Goal: Register for event/course

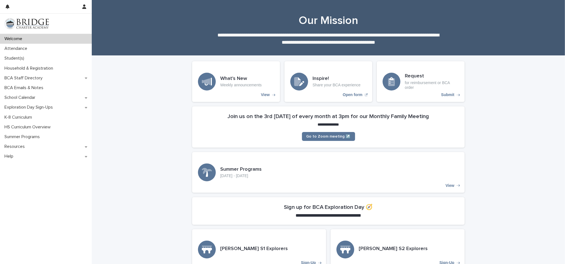
scroll to position [0, 0]
click at [21, 107] on p "Exploration Day Sign-Ups" at bounding box center [29, 107] width 55 height 5
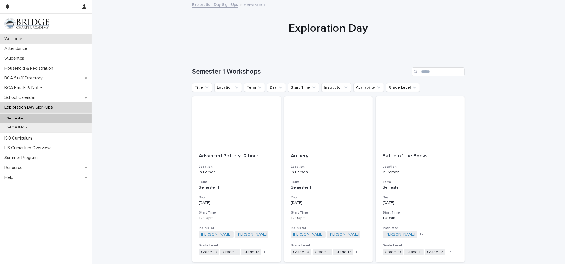
click at [12, 39] on p "Welcome" at bounding box center [14, 38] width 24 height 5
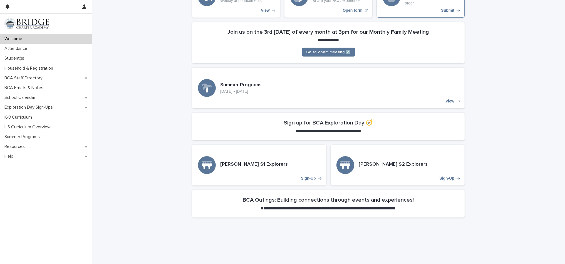
scroll to position [93, 0]
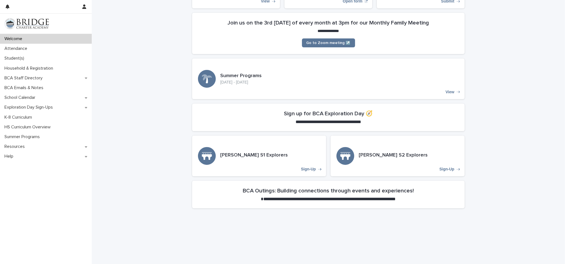
drag, startPoint x: 324, startPoint y: 113, endPoint x: 323, endPoint y: 116, distance: 3.5
click at [324, 113] on h2 "Sign up for BCA Exploration Day 🧭" at bounding box center [328, 113] width 89 height 7
drag, startPoint x: 323, startPoint y: 118, endPoint x: 329, endPoint y: 120, distance: 5.7
click at [323, 119] on h2 "**********" at bounding box center [329, 121] width 66 height 5
click at [240, 155] on h3 "[PERSON_NAME] S1 Explorers" at bounding box center [254, 155] width 68 height 6
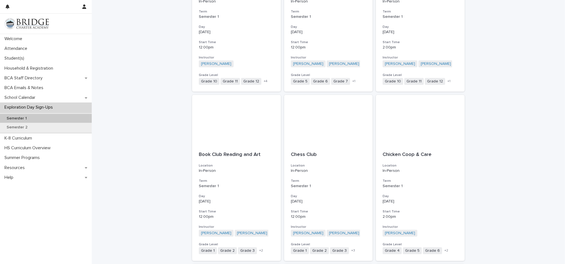
scroll to position [341, 0]
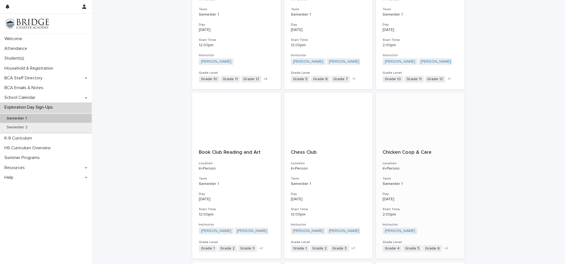
click at [411, 107] on div at bounding box center [420, 118] width 89 height 50
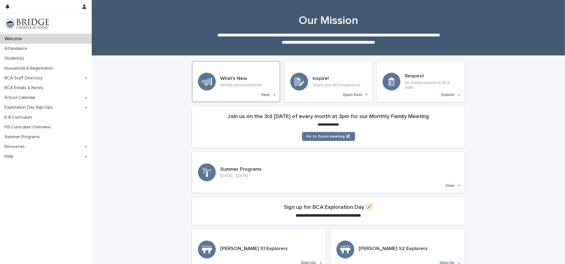
click at [237, 76] on h3 "What's New" at bounding box center [240, 79] width 41 height 6
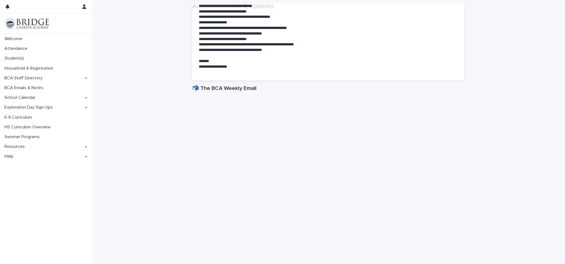
scroll to position [176, 0]
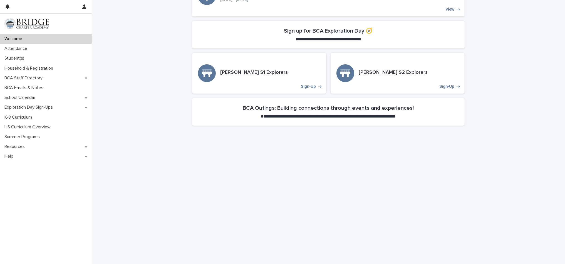
scroll to position [232, 0]
